Goal: Book appointment/travel/reservation

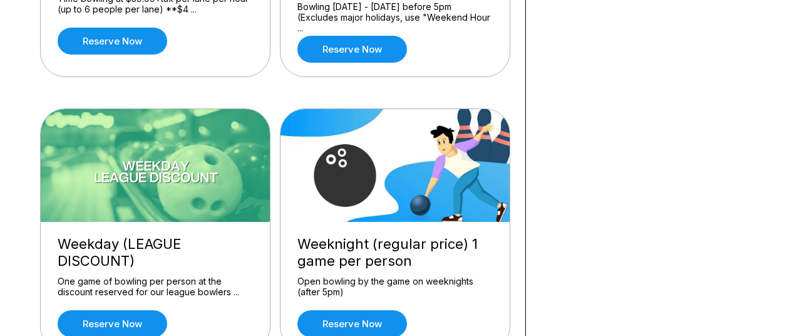
scroll to position [188, 0]
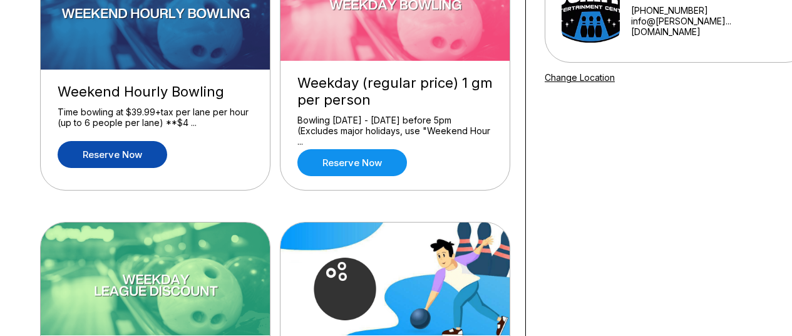
click at [102, 159] on link "Reserve now" at bounding box center [113, 154] width 110 height 27
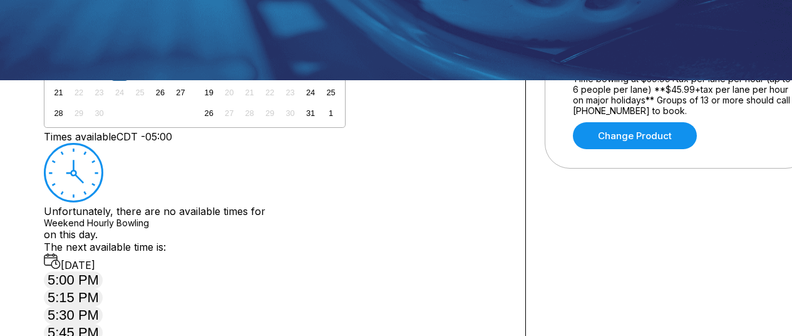
scroll to position [313, 0]
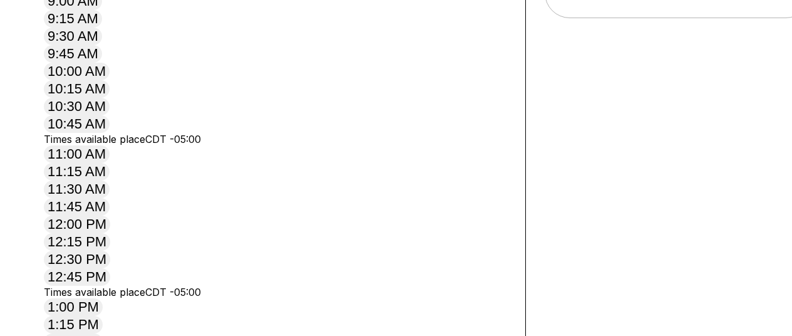
scroll to position [501, 0]
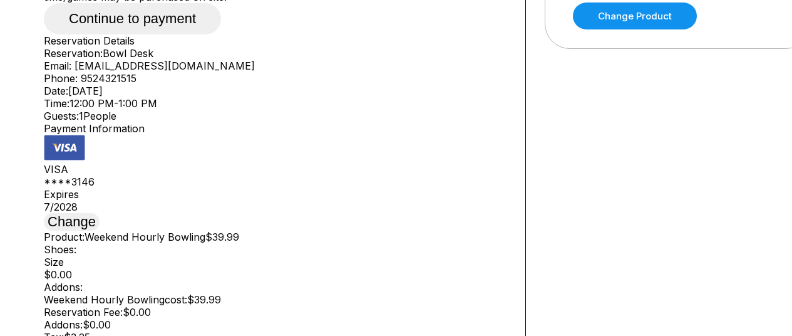
scroll to position [376, 0]
drag, startPoint x: 66, startPoint y: 75, endPoint x: 309, endPoint y: 140, distance: 251.0
copy span "Groups of 13 or more should call [PHONE_NUMBER] to book. Reservations are nonre…"
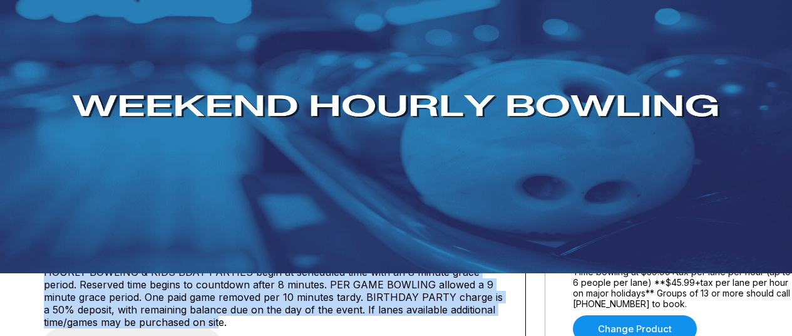
scroll to position [0, 0]
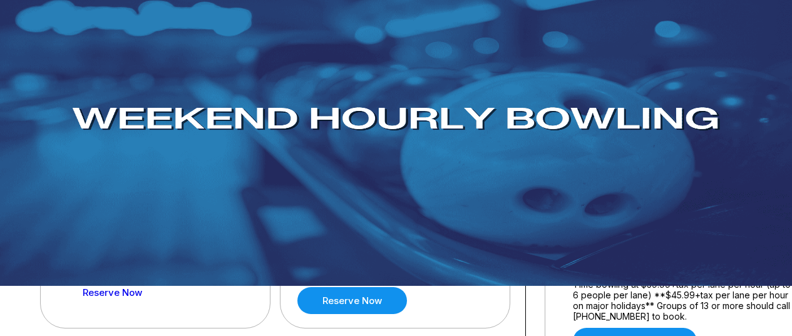
scroll to position [125, 0]
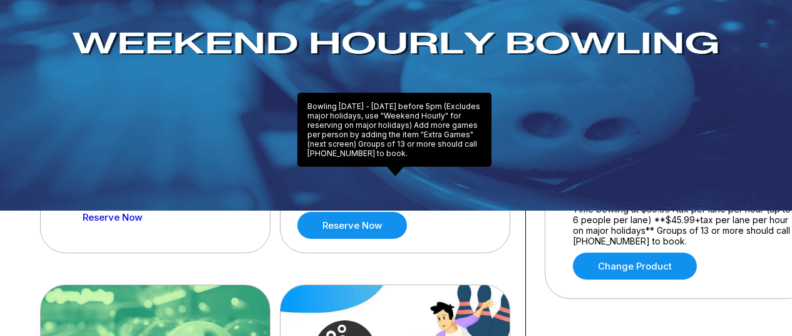
click at [451, 182] on div "Bowling [DATE] - [DATE] before 5pm (Excludes major holidays, use "Weekend Hour …" at bounding box center [394, 188] width 195 height 22
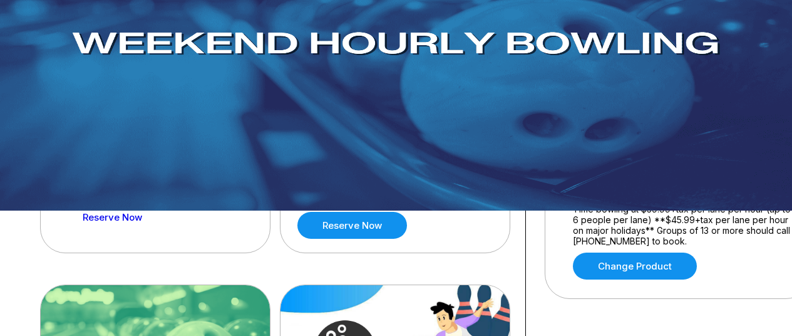
drag, startPoint x: 449, startPoint y: 187, endPoint x: 433, endPoint y: 182, distance: 16.6
click at [433, 182] on div "Bowling [DATE] - [DATE] before 5pm (Excludes major holidays, use "Weekend Hour …" at bounding box center [394, 188] width 195 height 22
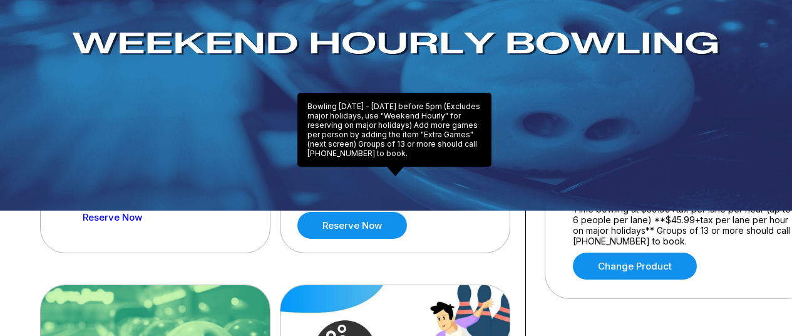
click at [448, 178] on div "Bowling [DATE] - [DATE] before 5pm (Excludes major holidays, use "Weekend Hour …" at bounding box center [394, 188] width 195 height 22
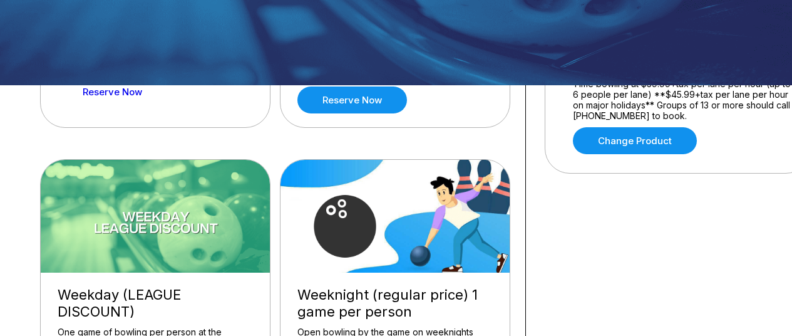
scroll to position [0, 0]
